Goal: Download file/media

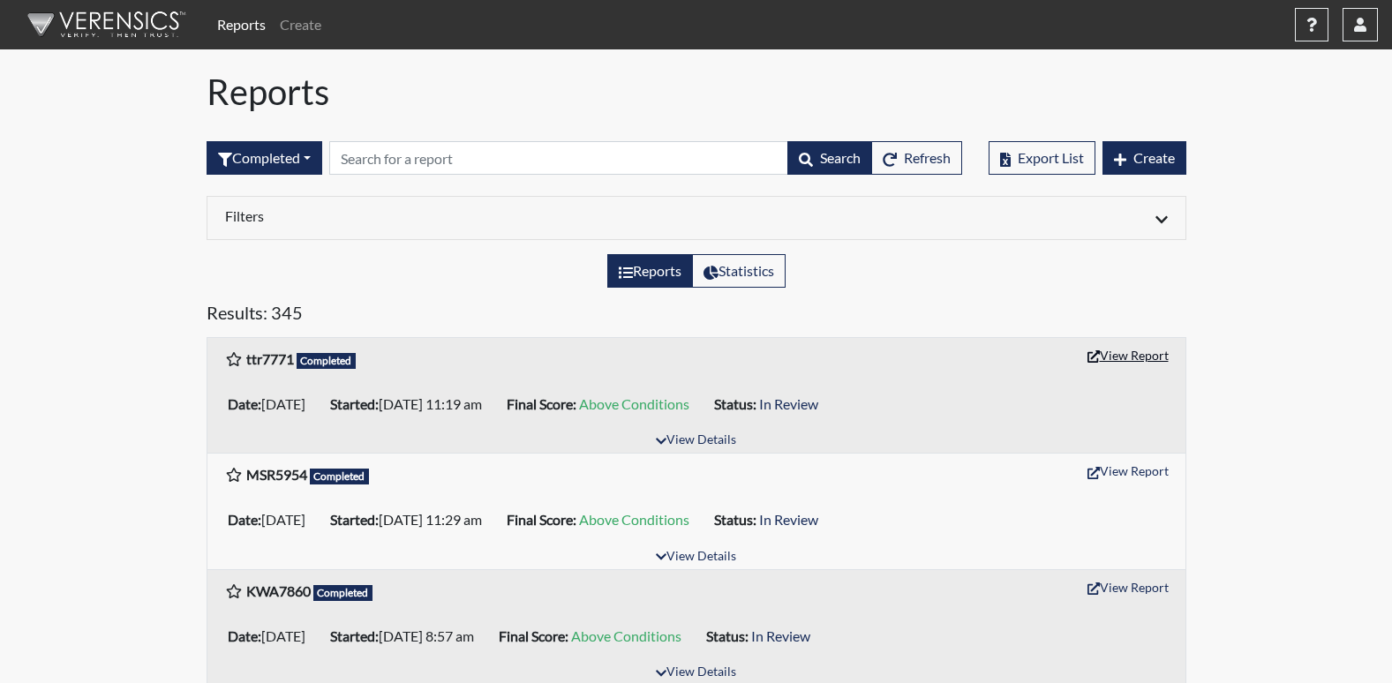
click at [1119, 352] on button "View Report" at bounding box center [1128, 355] width 97 height 27
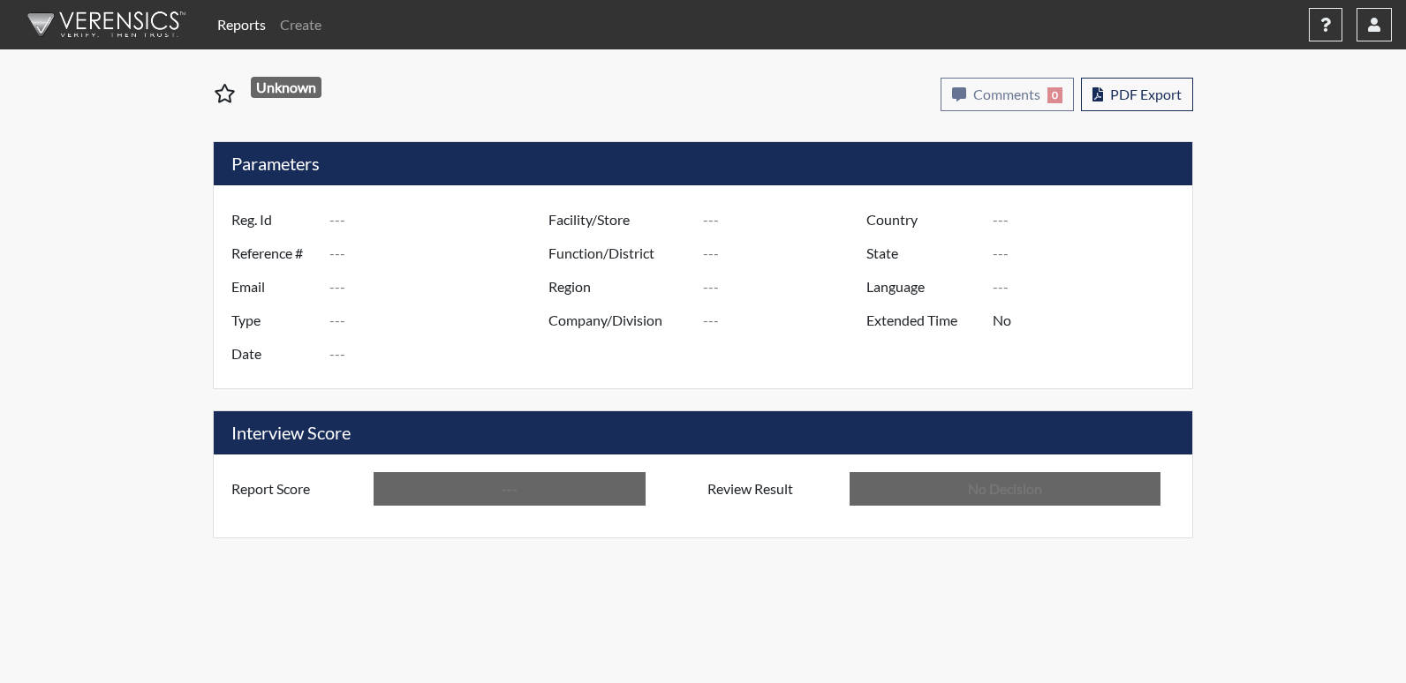
type input "ttr7771"
type input "51567"
type input "---"
type input "Corrections Pre-Employment"
type input "[DATE]"
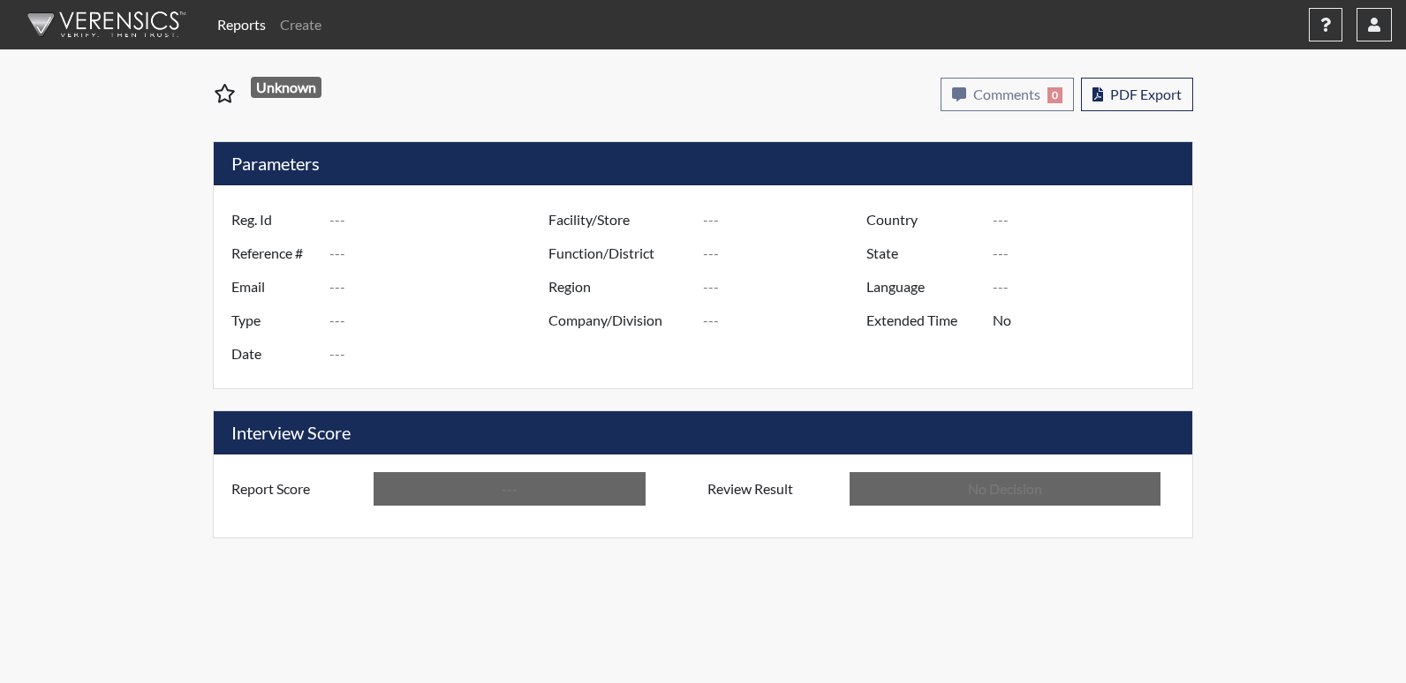
type input "Columbus TC"
type input "[GEOGRAPHIC_DATA]"
type input "[US_STATE]"
type input "English"
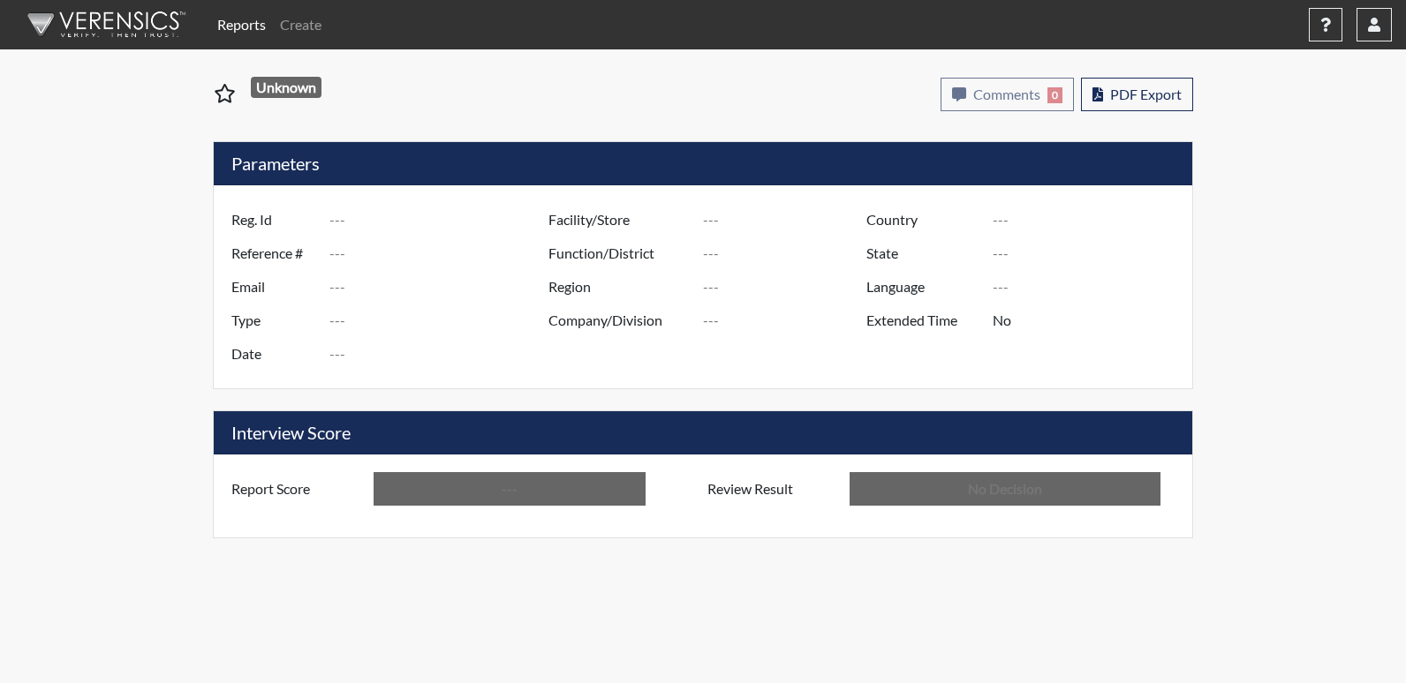
type input "Above Conditions"
type input "In Review"
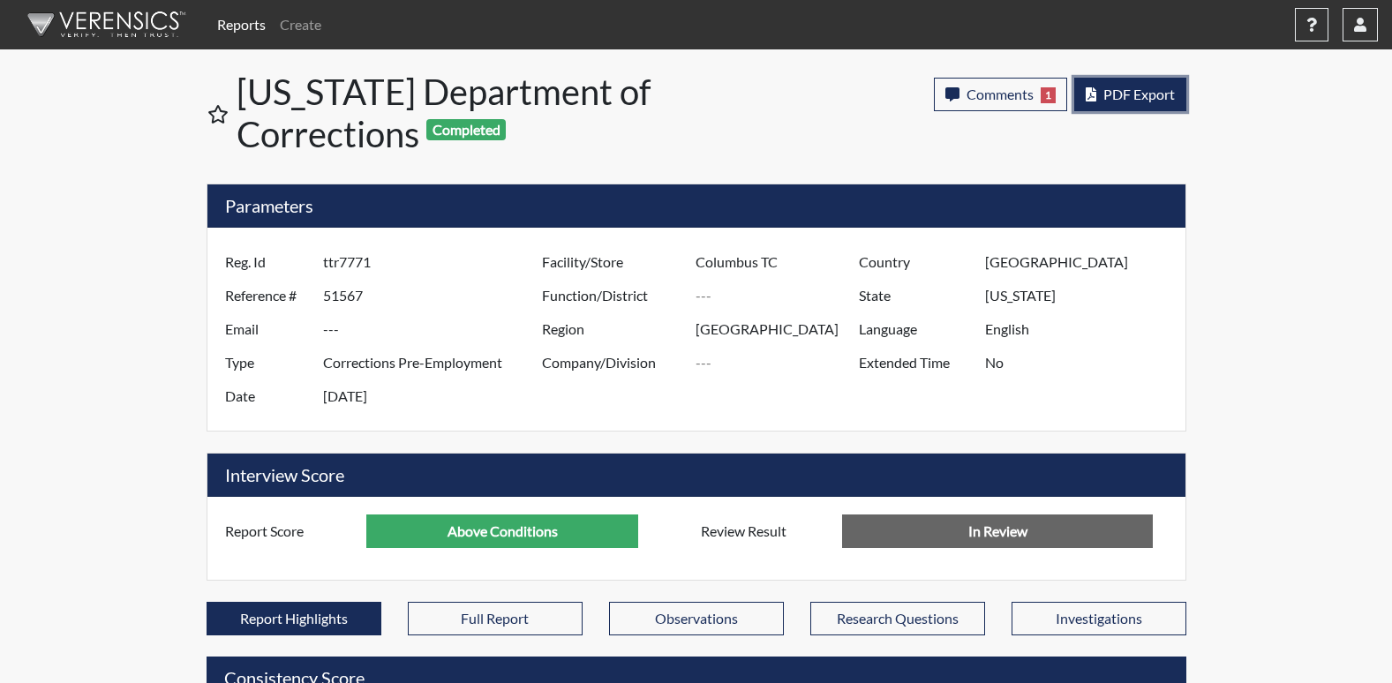
click at [1130, 108] on button "PDF Export" at bounding box center [1131, 95] width 112 height 34
